Goal: Task Accomplishment & Management: Manage account settings

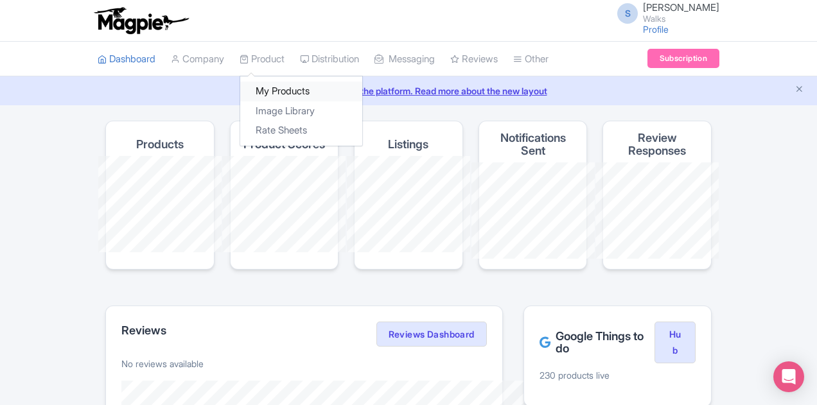
click at [240, 92] on link "My Products" at bounding box center [301, 92] width 122 height 20
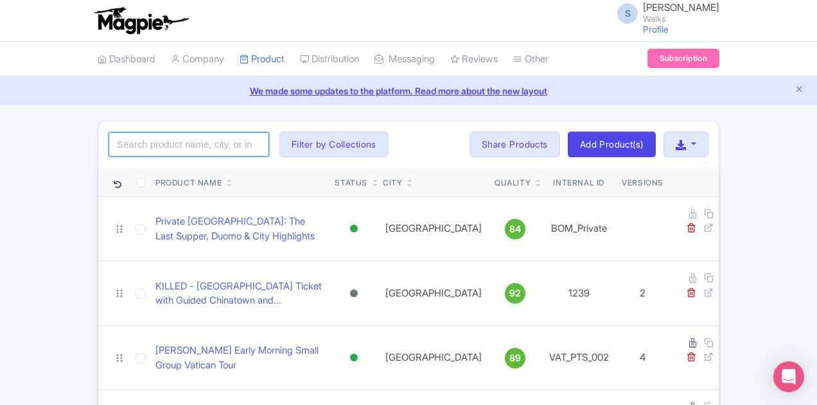
click at [112, 144] on input "search" at bounding box center [189, 144] width 161 height 24
type input "san sebastian"
click button "Search" at bounding box center [0, 0] width 0 height 0
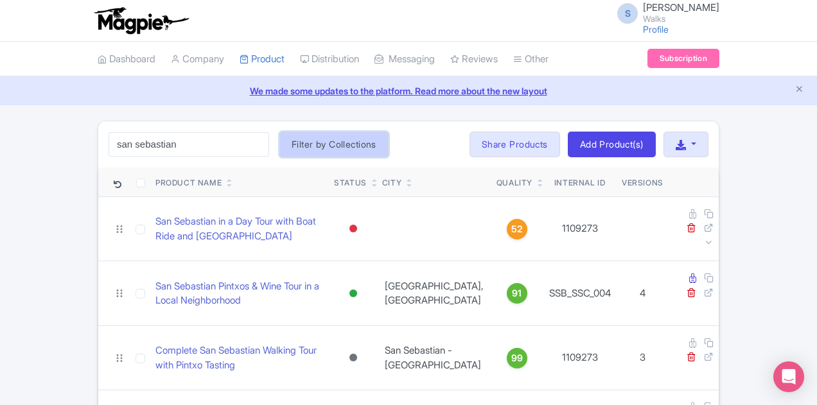
click at [290, 146] on button "Filter by Collections" at bounding box center [333, 145] width 109 height 26
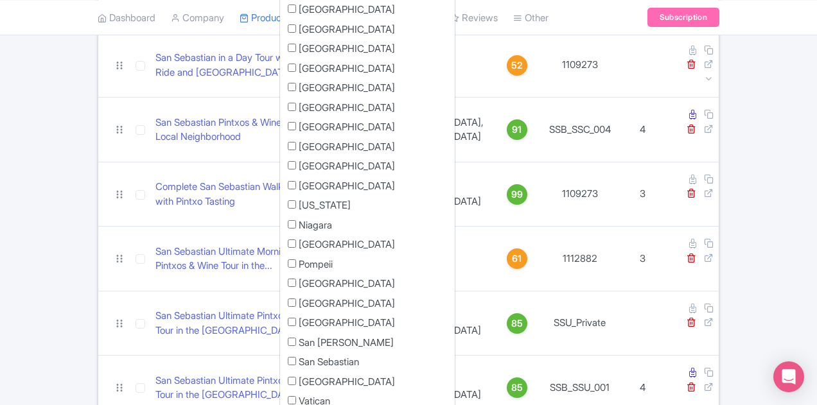
scroll to position [193, 0]
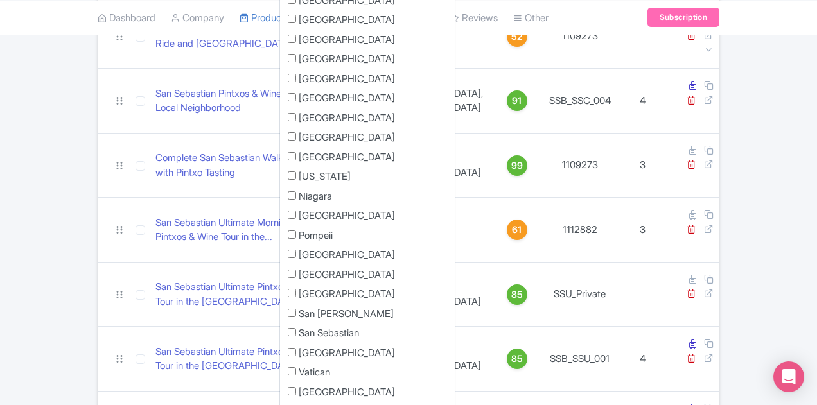
click at [299, 329] on label "San Sebastian" at bounding box center [329, 333] width 60 height 15
click at [288, 329] on input "San Sebastian" at bounding box center [292, 332] width 8 height 8
checkbox input "true"
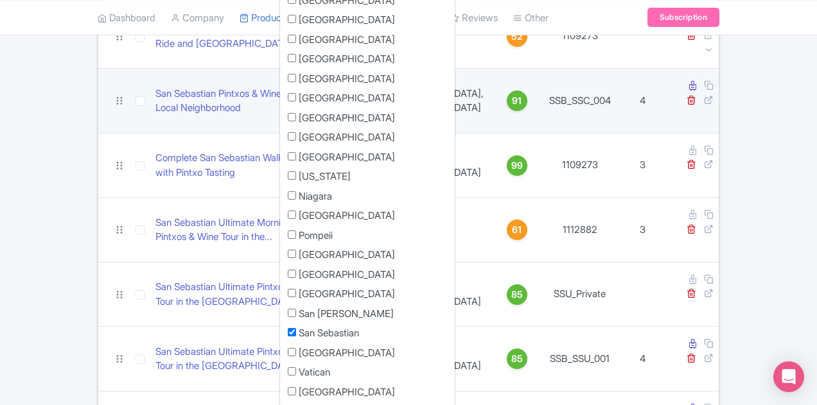
click at [329, 69] on td "San Sebastian Pintxos & Wine Tour in a Local Neighborhood" at bounding box center [239, 101] width 179 height 65
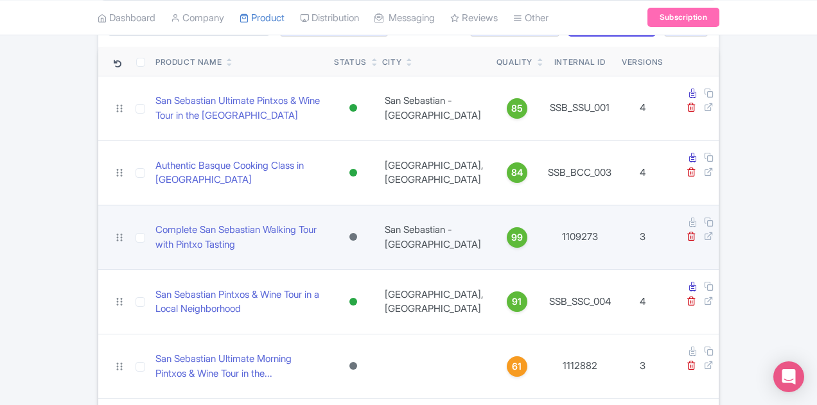
scroll to position [101, 0]
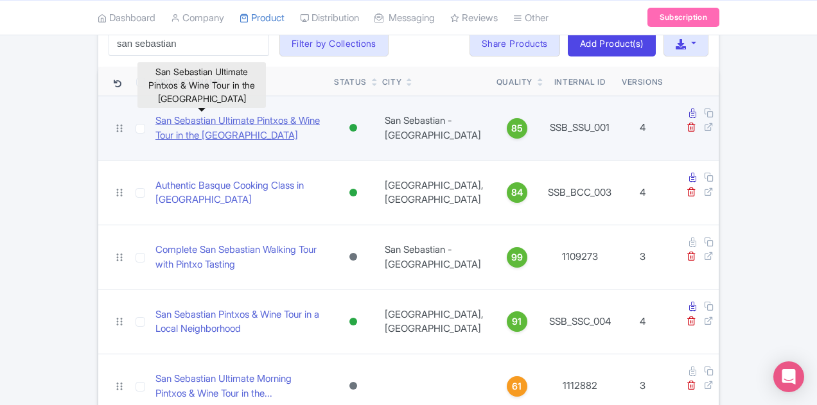
click at [310, 119] on link "San Sebastian Ultimate Pintxos & Wine Tour in the [GEOGRAPHIC_DATA]" at bounding box center [239, 128] width 168 height 29
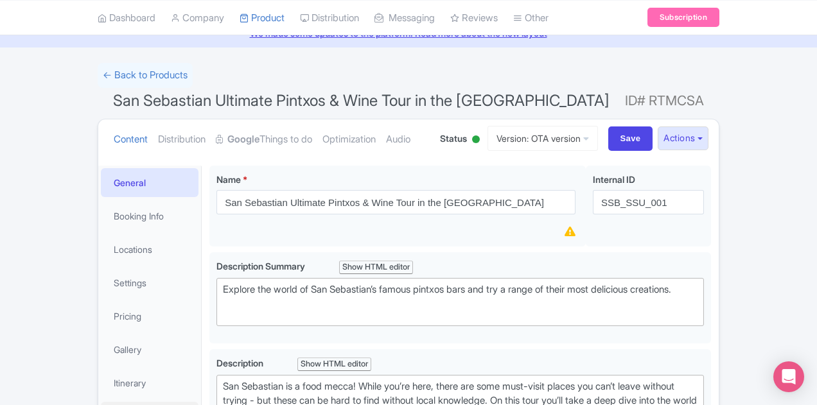
scroll to position [128, 0]
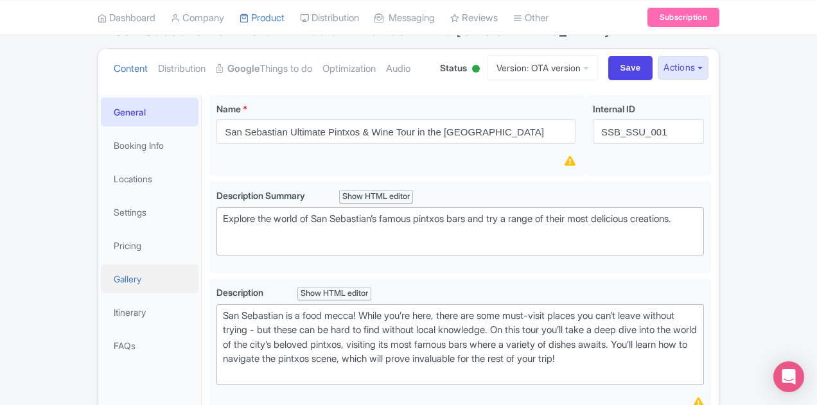
click at [101, 280] on link "Gallery" at bounding box center [150, 279] width 98 height 29
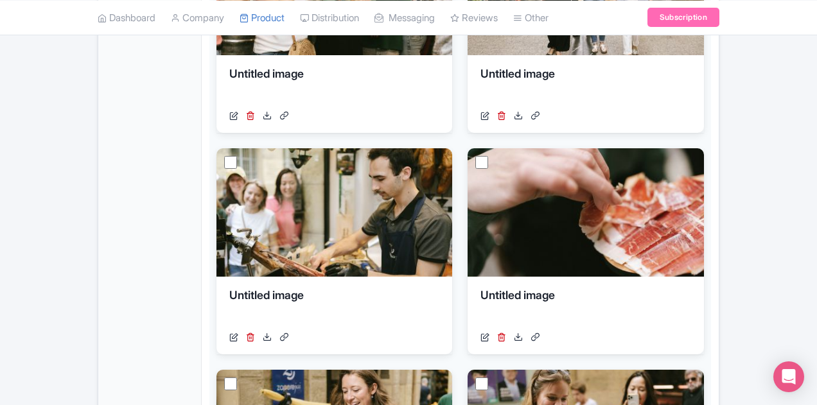
scroll to position [835, 0]
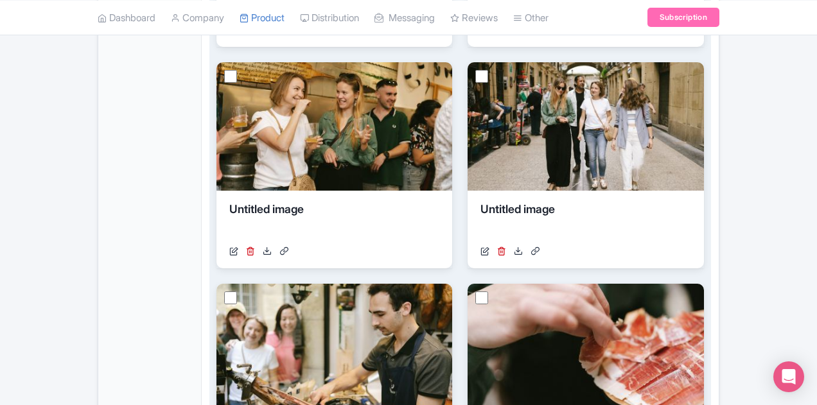
scroll to position [922, 0]
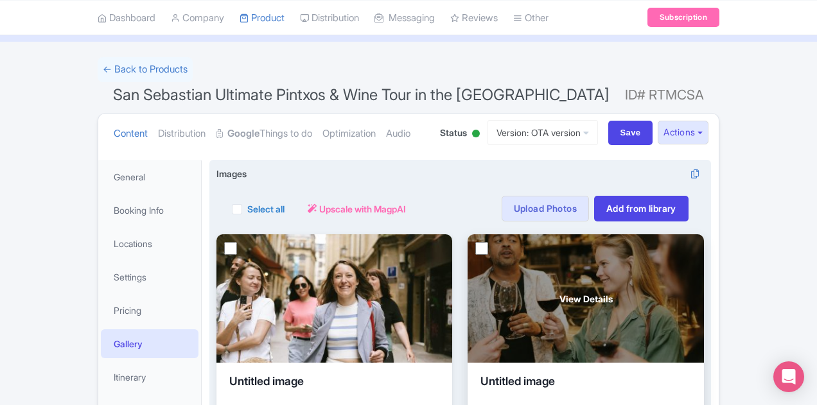
scroll to position [0, 0]
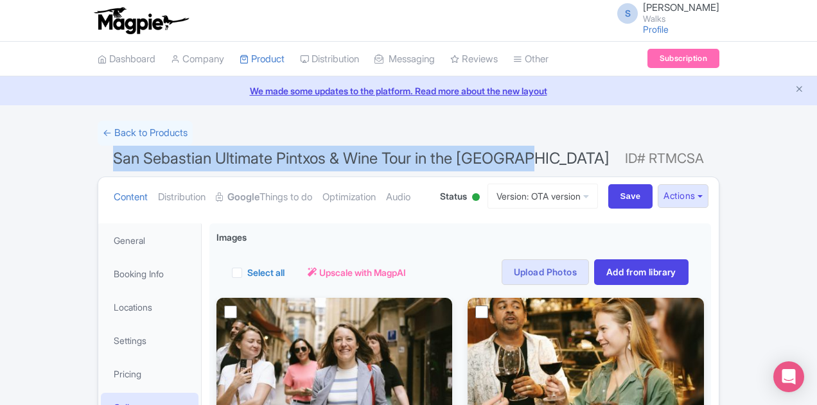
drag, startPoint x: 450, startPoint y: 162, endPoint x: 19, endPoint y: 158, distance: 430.3
click at [98, 158] on h1 "San Sebastian Ultimate Pintxos & Wine Tour in the Old Town ID# RTMCSA" at bounding box center [409, 161] width 622 height 31
copy span "San Sebastian Ultimate Pintxos & Wine Tour in the [GEOGRAPHIC_DATA]"
